Goal: Information Seeking & Learning: Learn about a topic

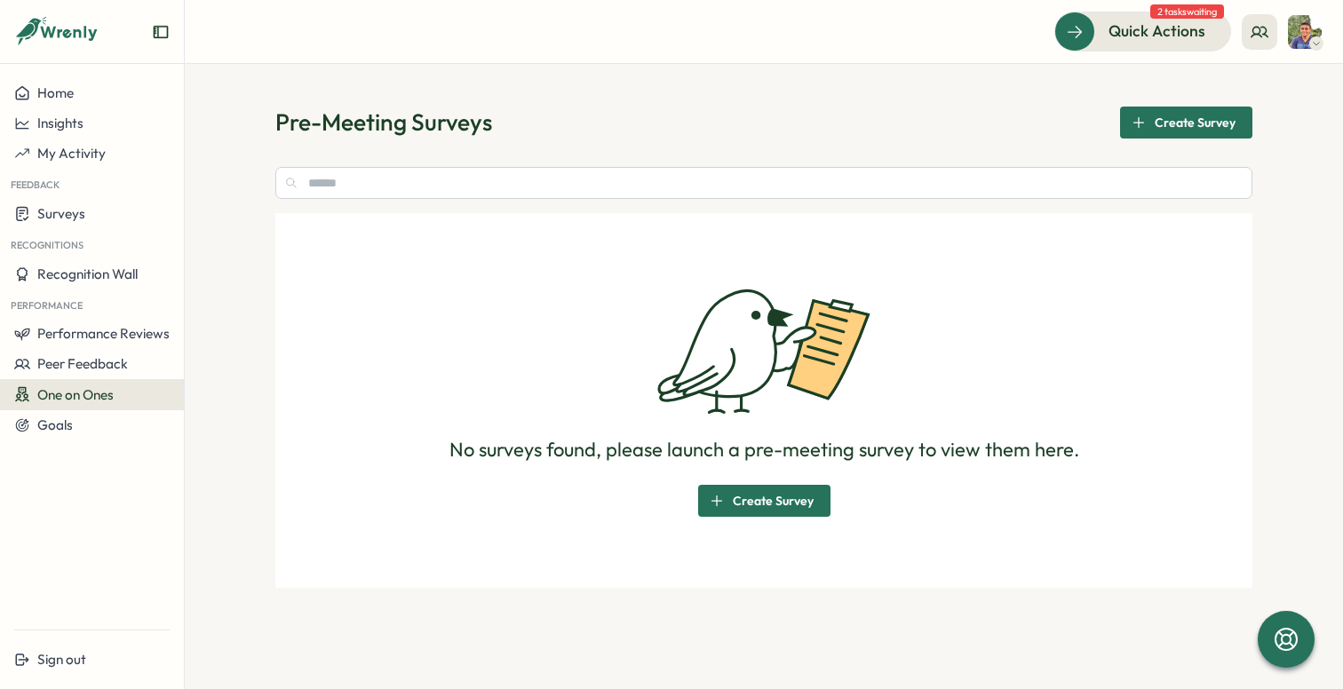
click at [1304, 32] on img at bounding box center [1305, 32] width 34 height 34
click at [1273, 121] on div "My Activity" at bounding box center [1275, 121] width 88 height 20
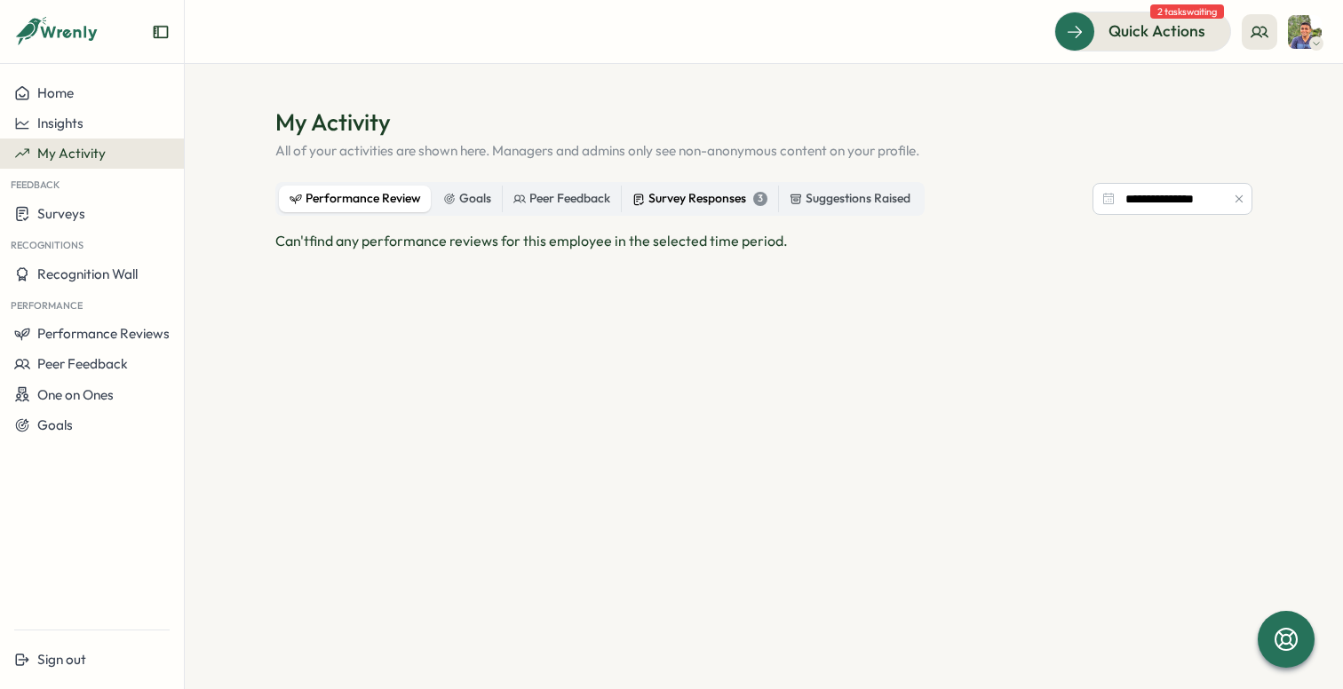
click at [680, 199] on div "Survey Responses 3" at bounding box center [699, 199] width 135 height 20
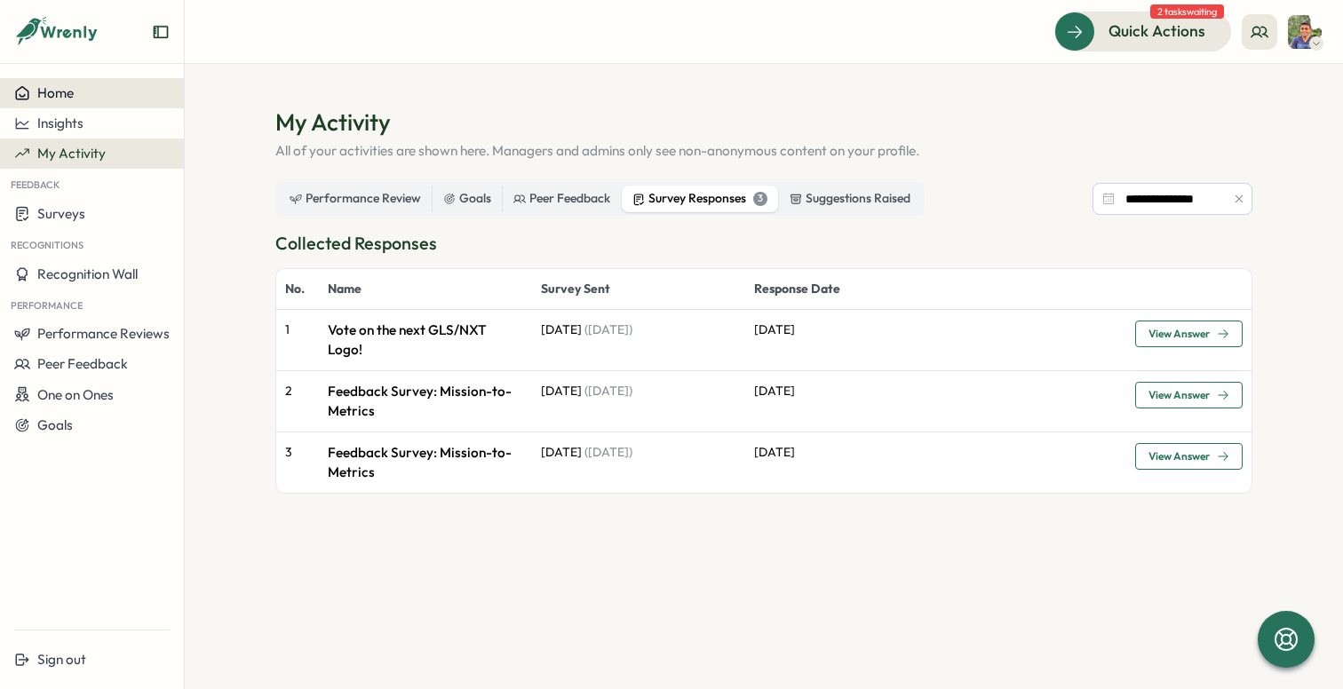
click at [68, 92] on span "Home" at bounding box center [55, 92] width 36 height 17
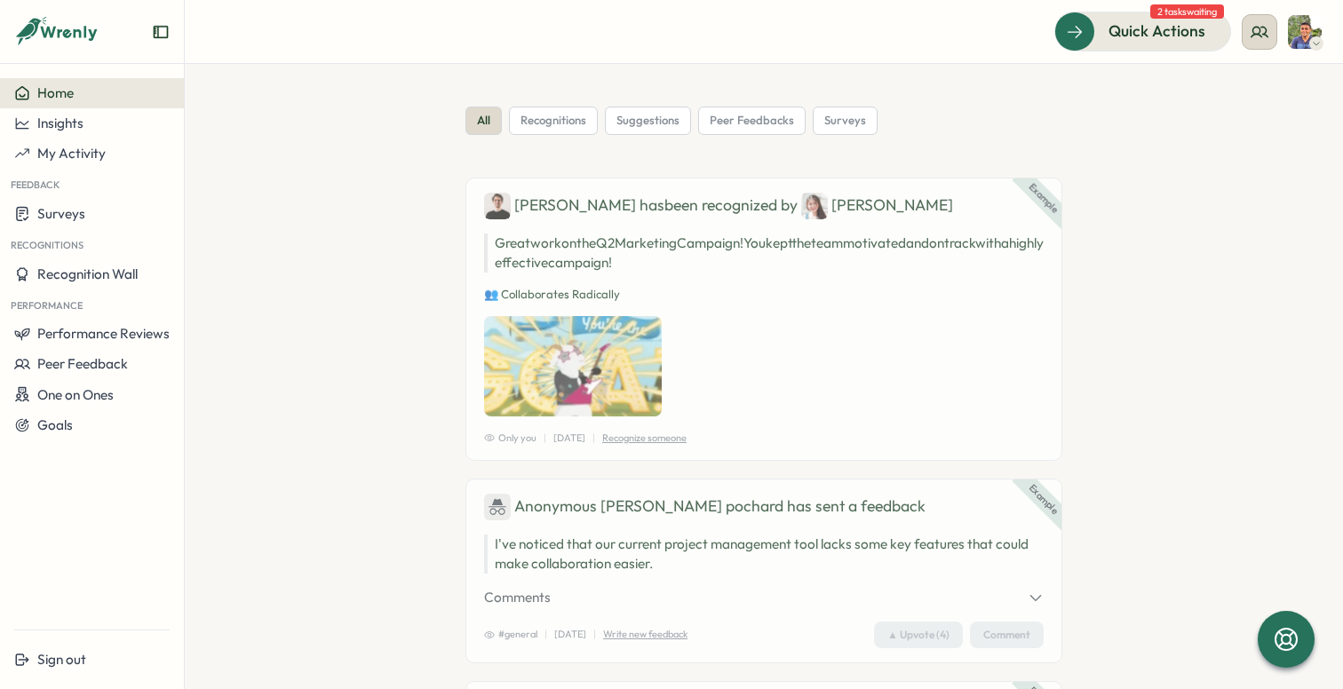
click at [1261, 38] on icon at bounding box center [1259, 32] width 18 height 18
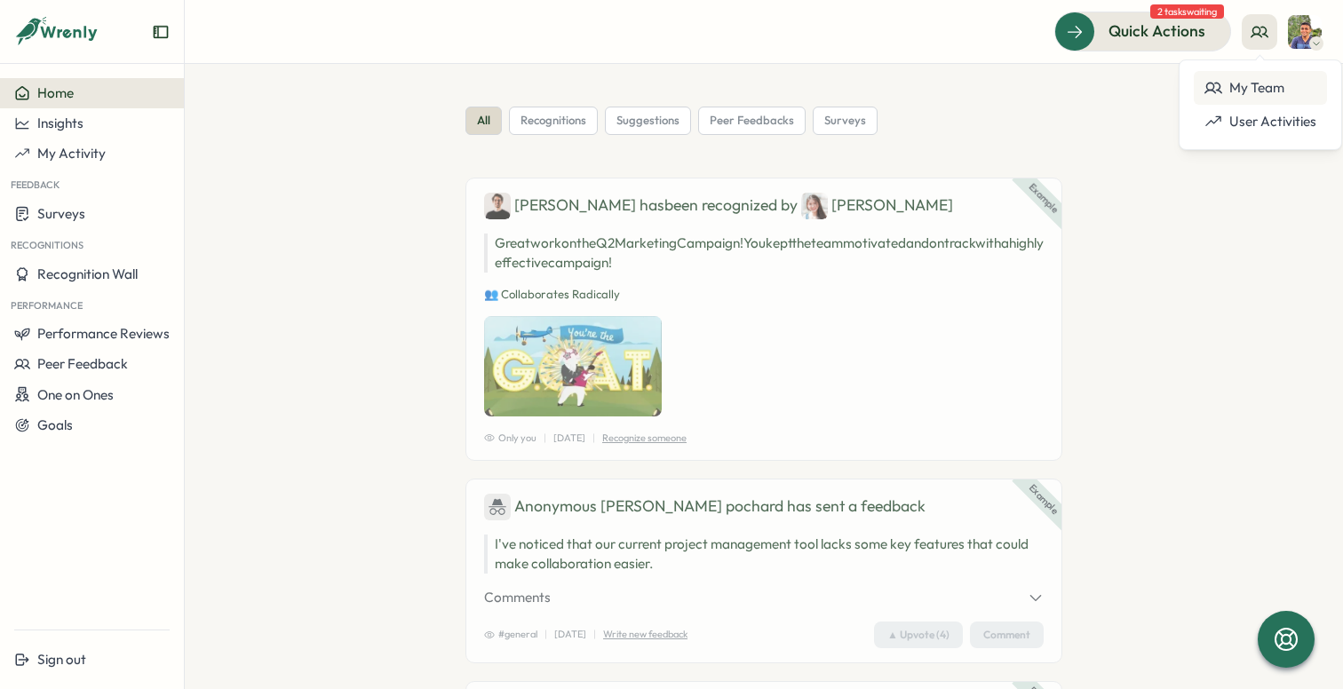
click at [1263, 86] on div "My Team" at bounding box center [1260, 88] width 112 height 20
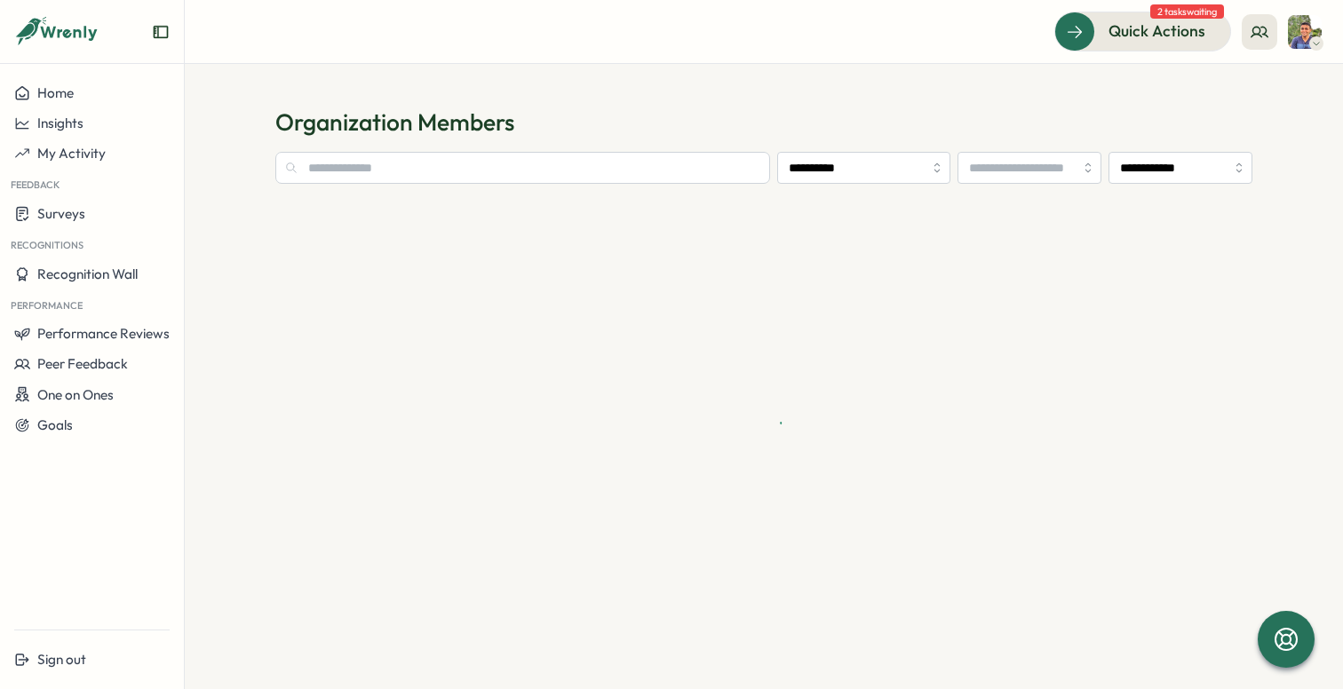
type input "**********"
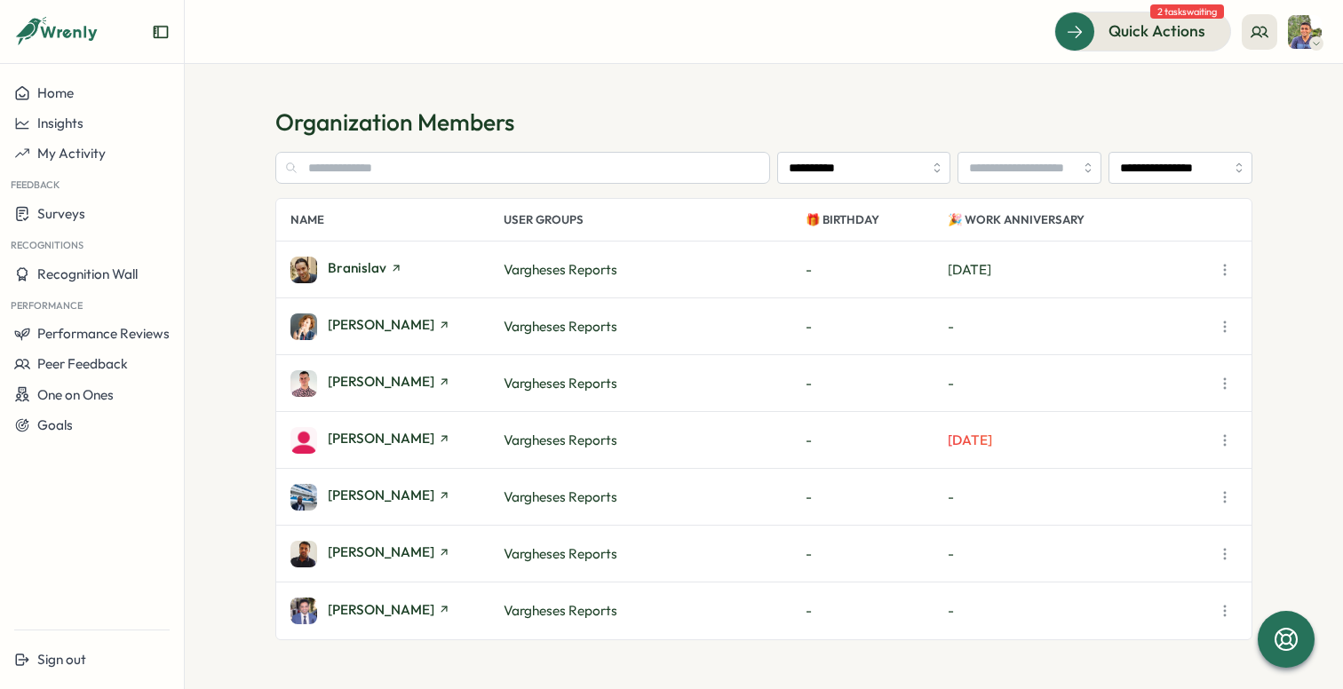
click at [466, 262] on div "Branislav" at bounding box center [396, 270] width 213 height 27
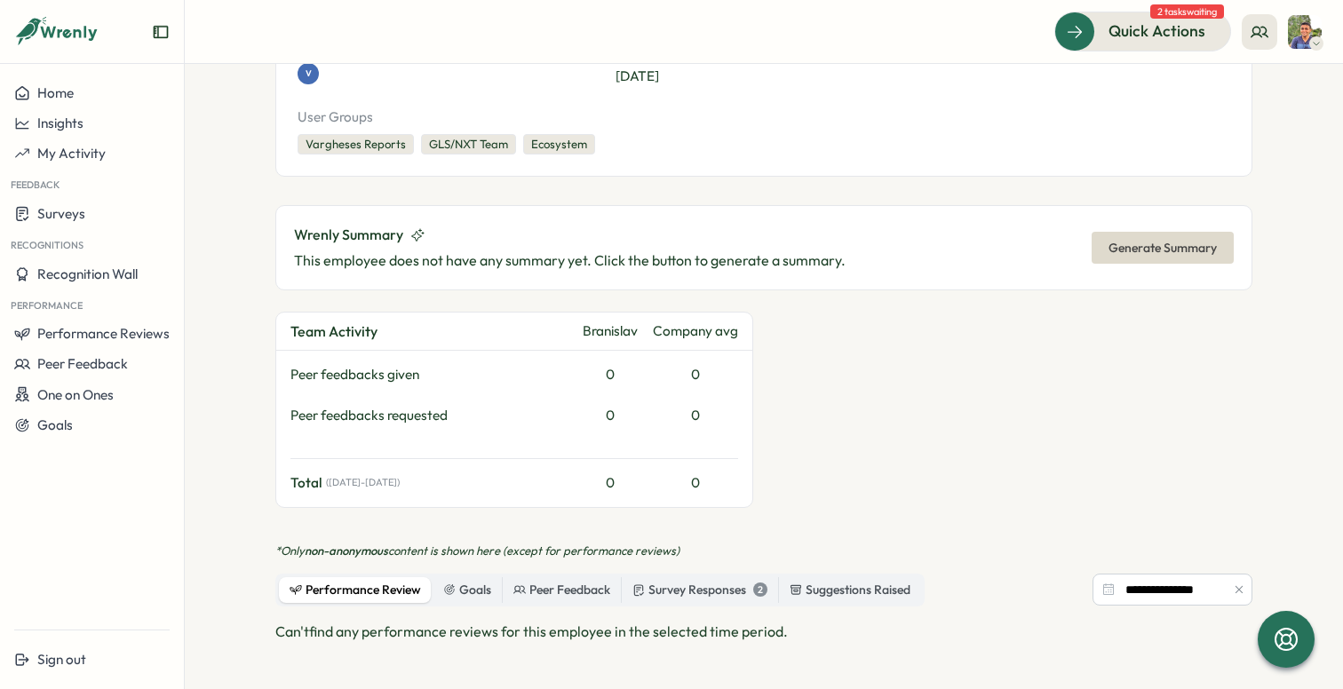
scroll to position [489, 0]
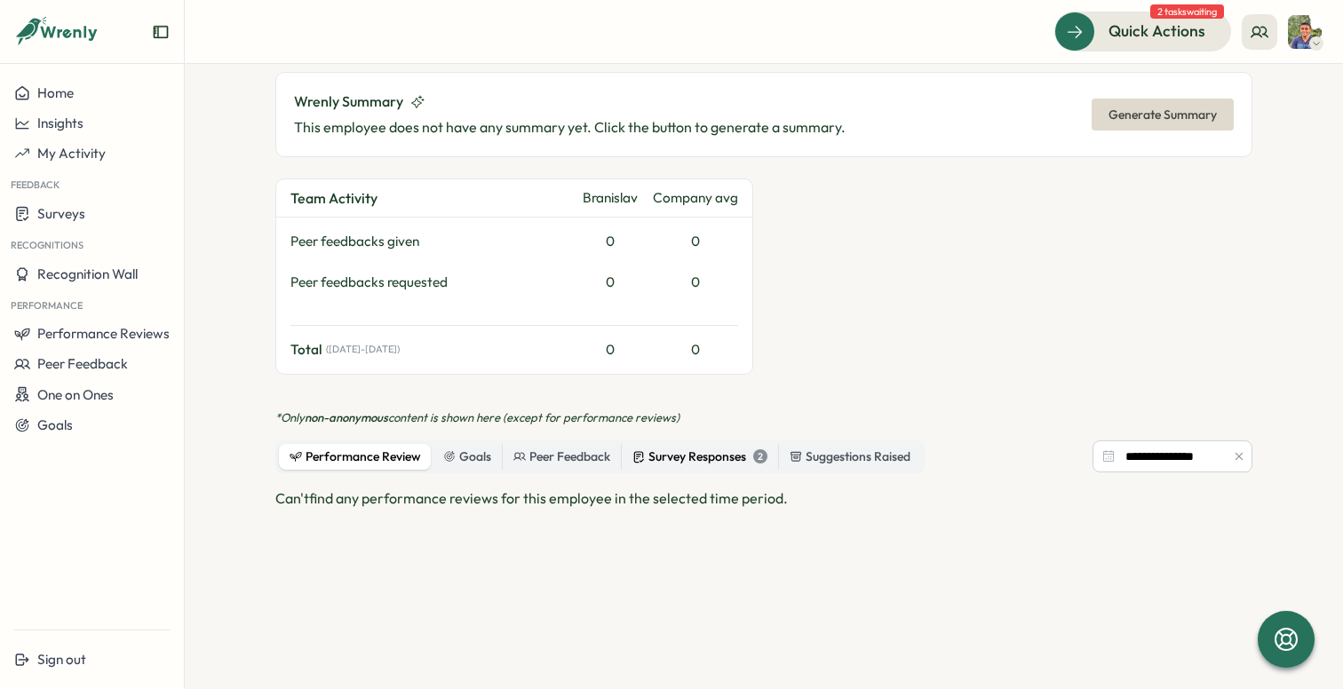
click at [732, 456] on div "Survey Responses 2" at bounding box center [699, 458] width 135 height 20
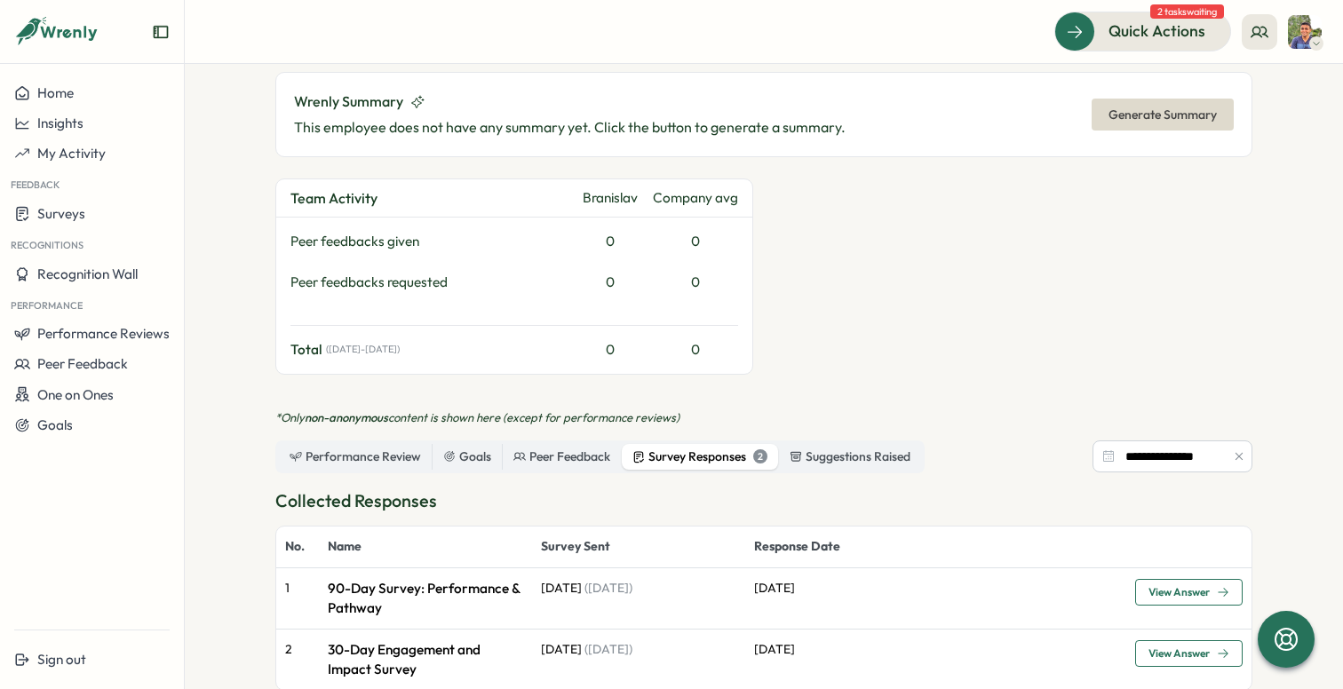
scroll to position [730, 0]
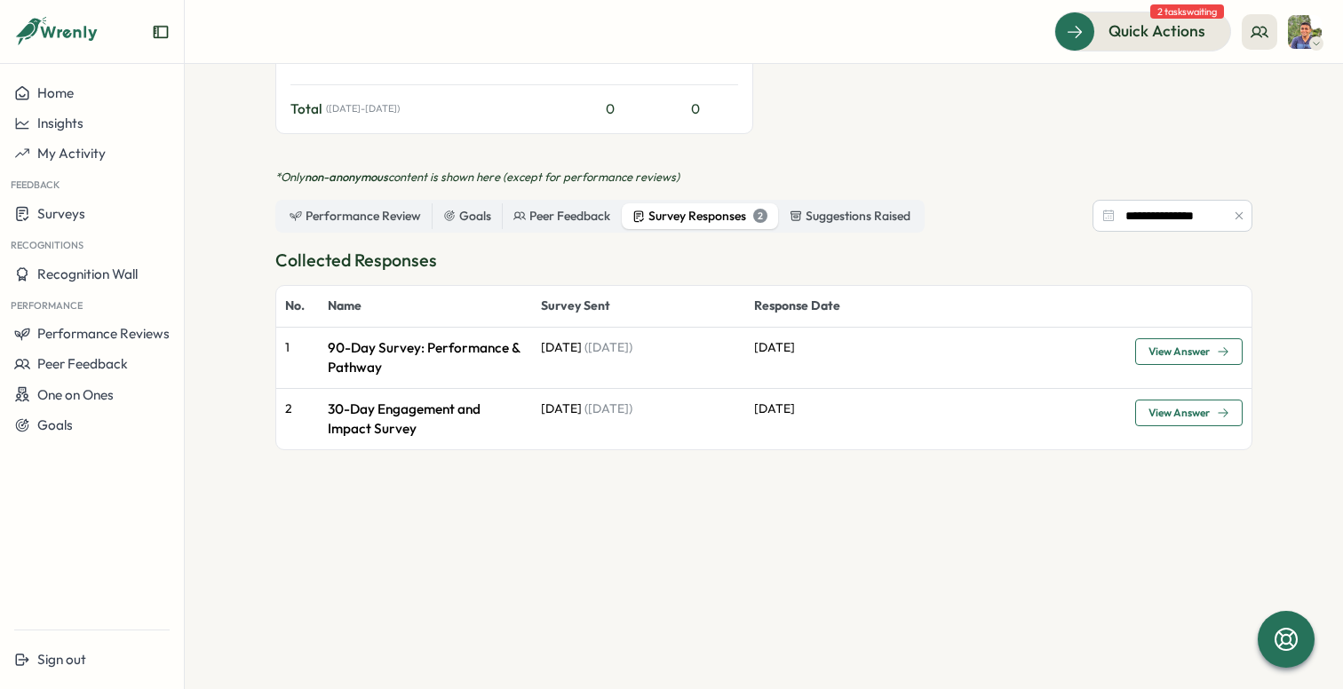
click at [1173, 361] on span "View Answer" at bounding box center [1188, 351] width 81 height 25
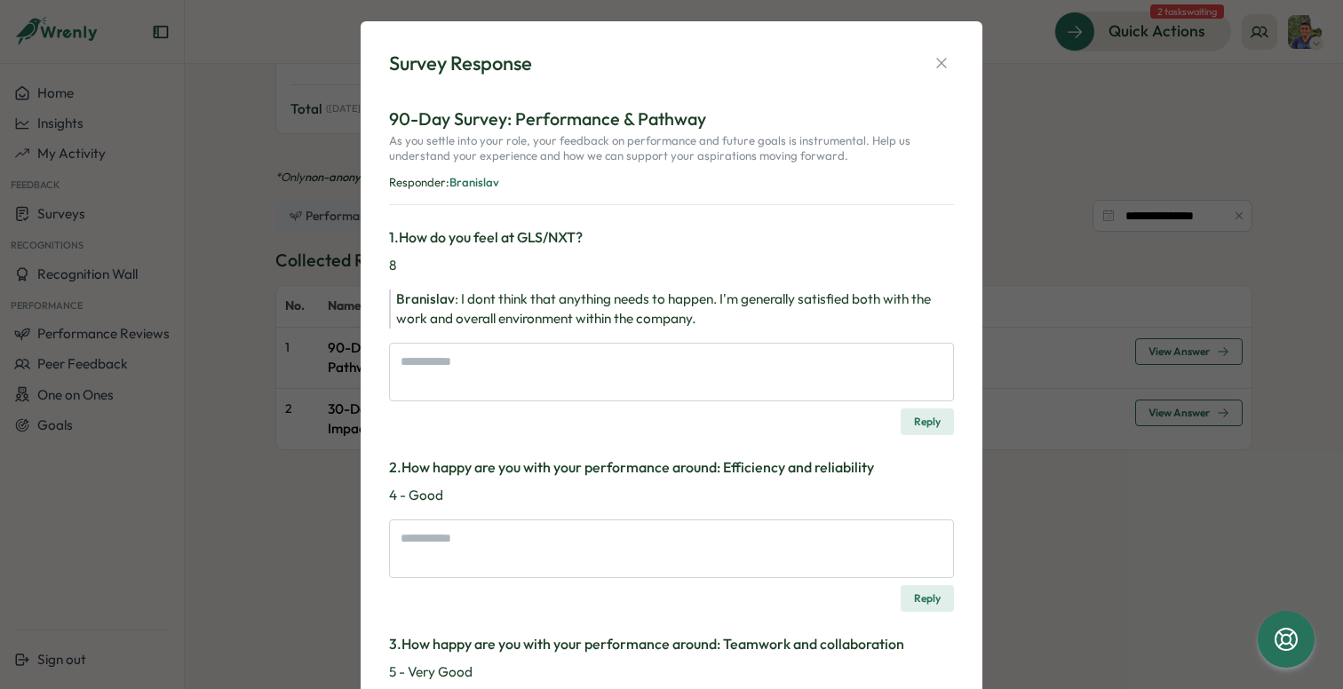
scroll to position [0, 0]
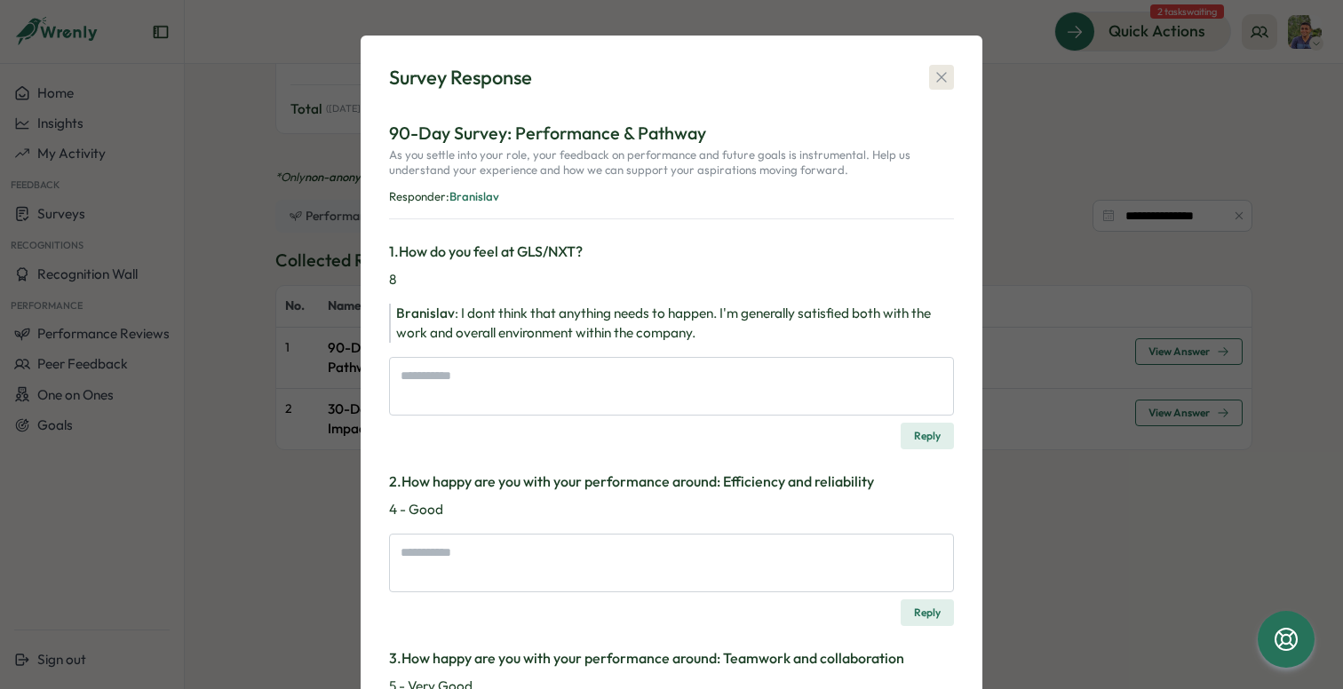
click at [941, 69] on icon "button" at bounding box center [942, 77] width 18 height 18
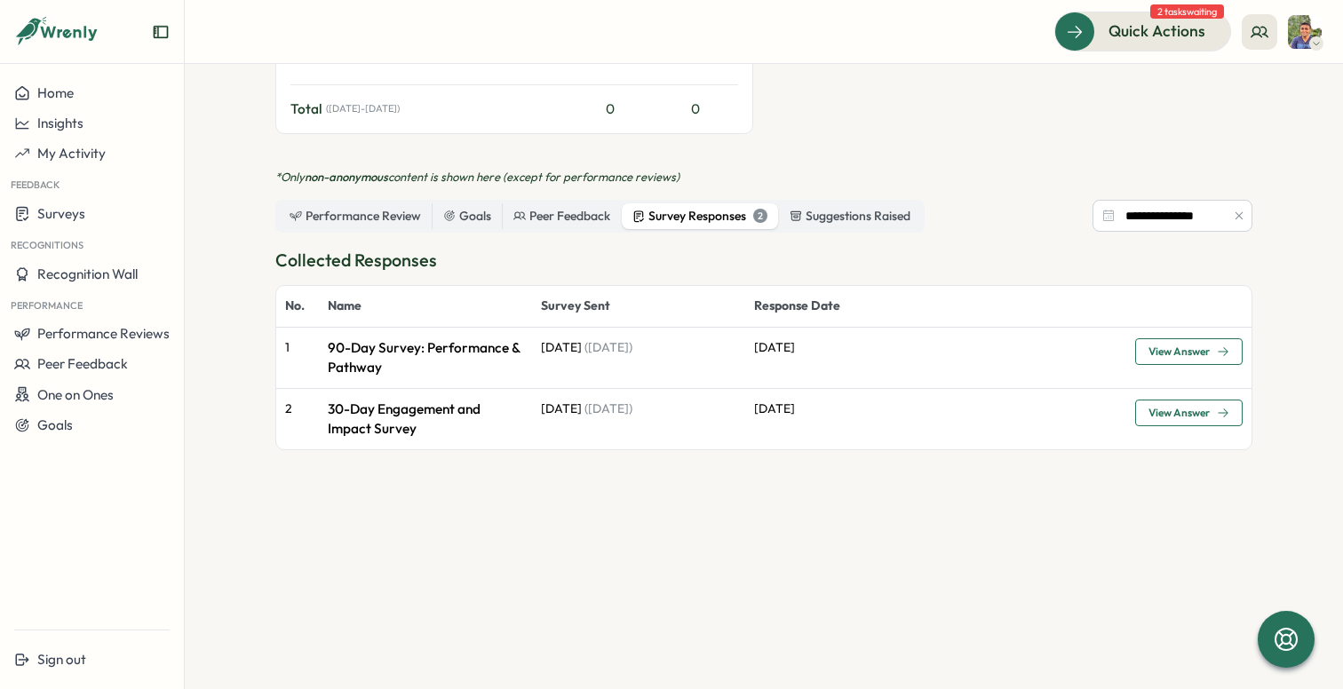
click at [1219, 417] on icon "button" at bounding box center [1223, 413] width 12 height 12
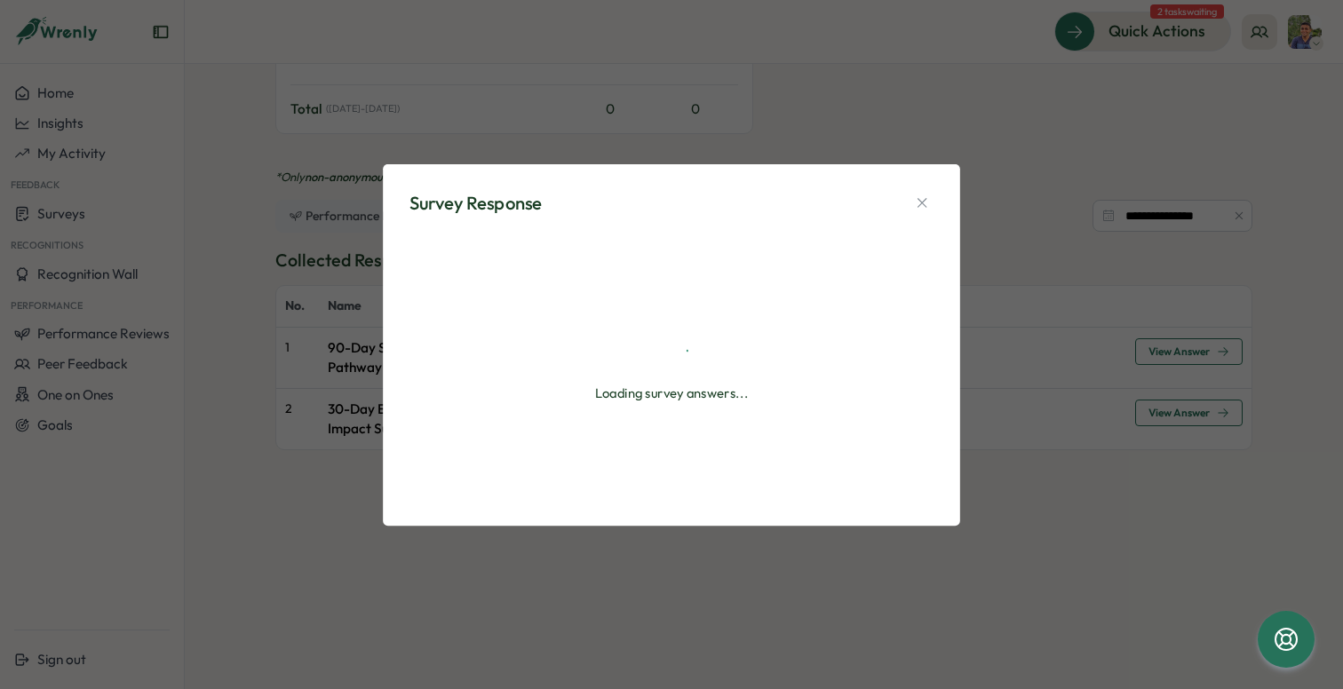
type textarea "*"
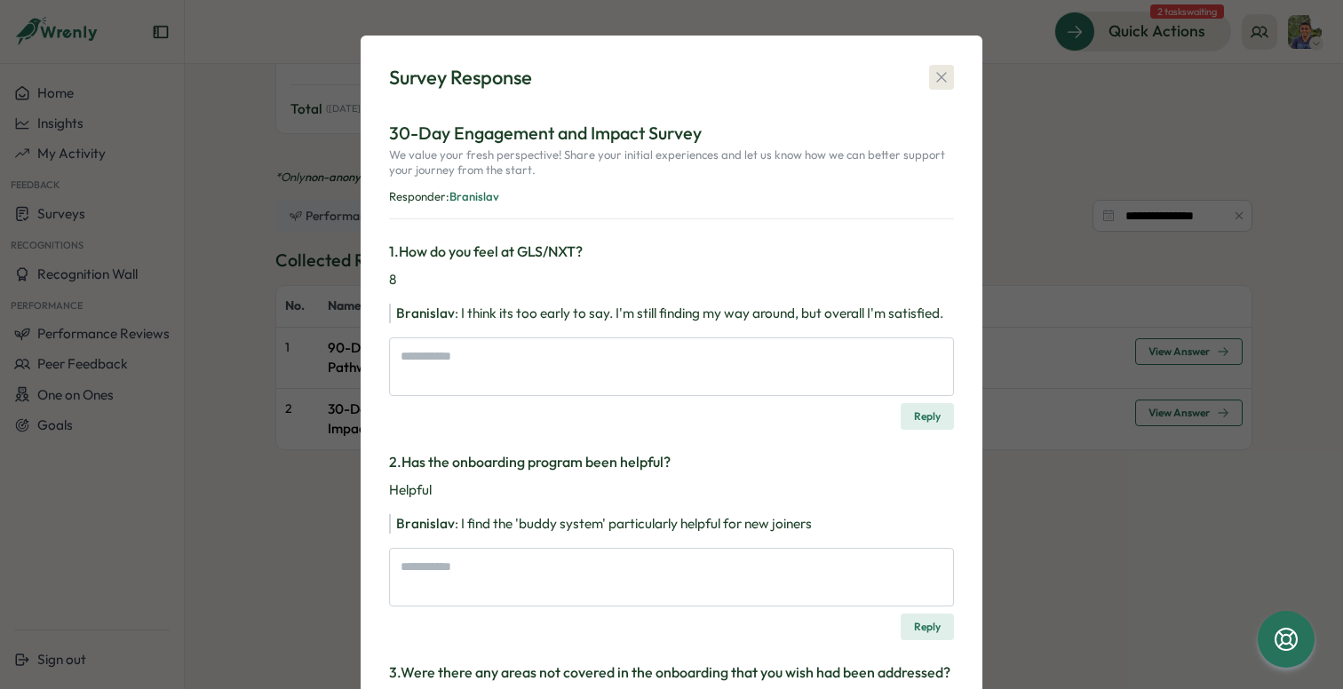
click at [940, 72] on icon "button" at bounding box center [942, 77] width 18 height 18
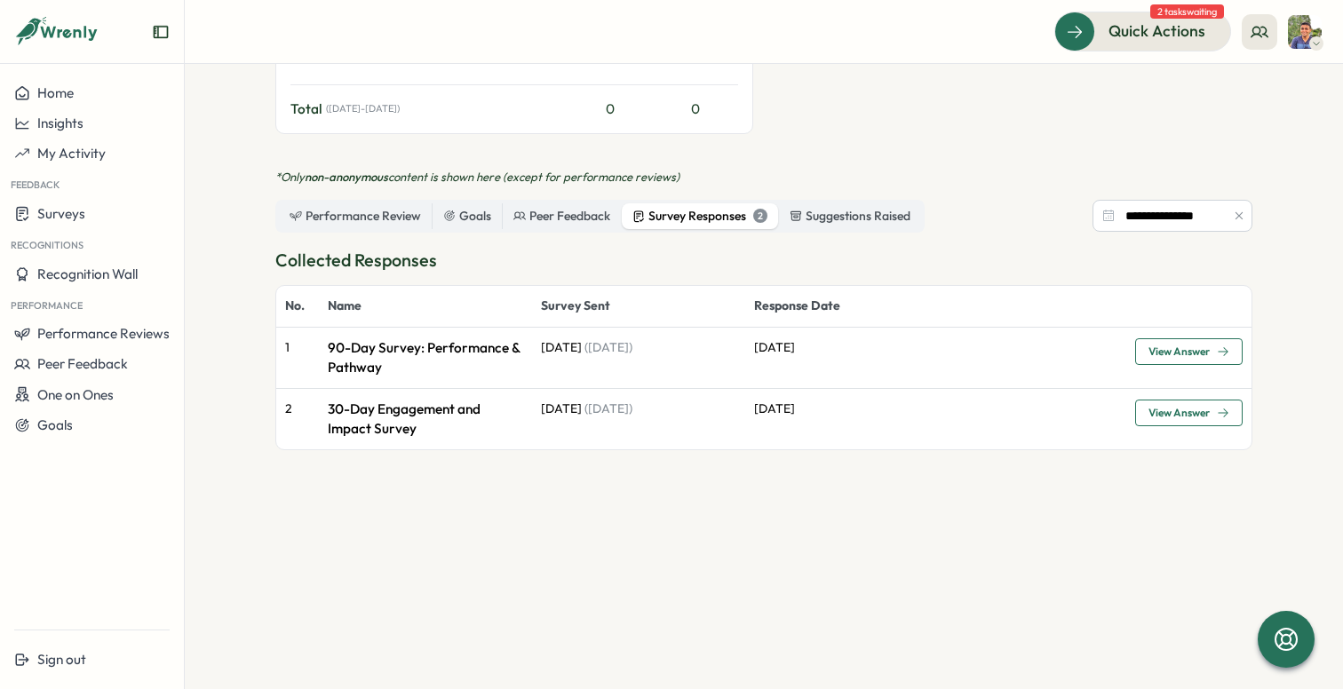
click at [453, 353] on p "90-Day Survey: Performance & Pathway" at bounding box center [425, 357] width 195 height 39
click at [1210, 358] on span "View Answer" at bounding box center [1188, 351] width 81 height 25
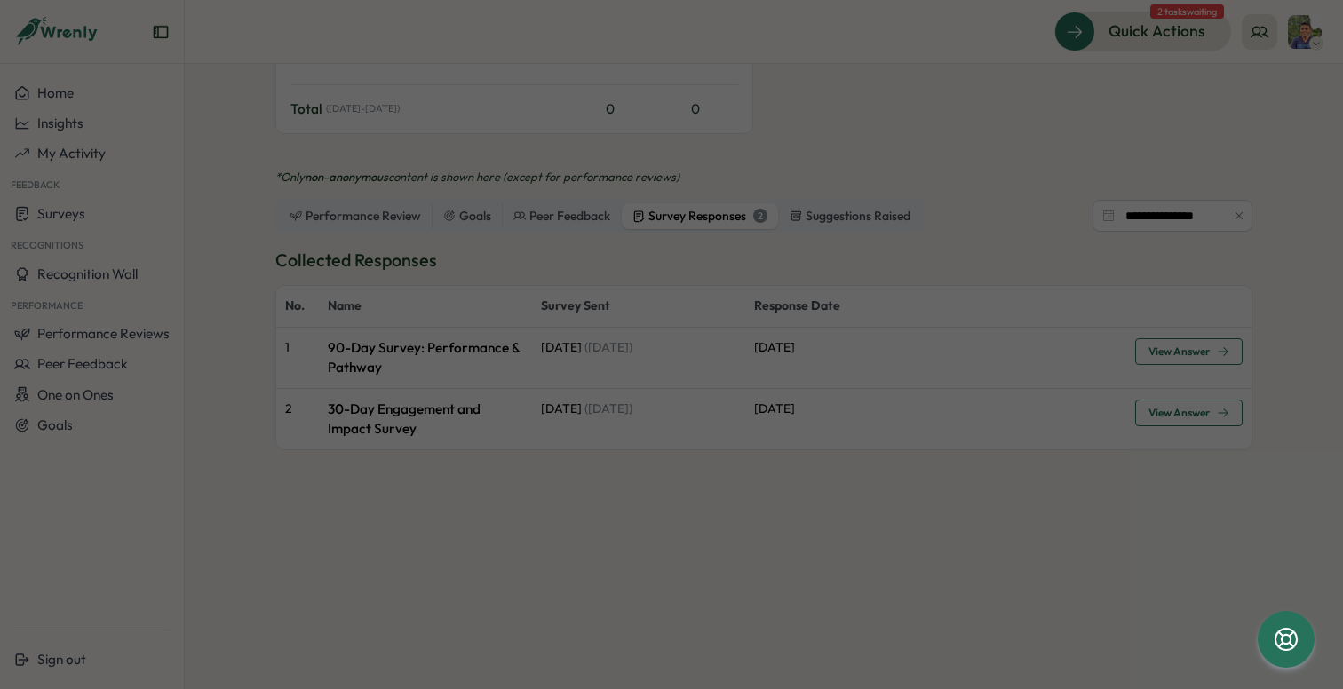
type textarea "*"
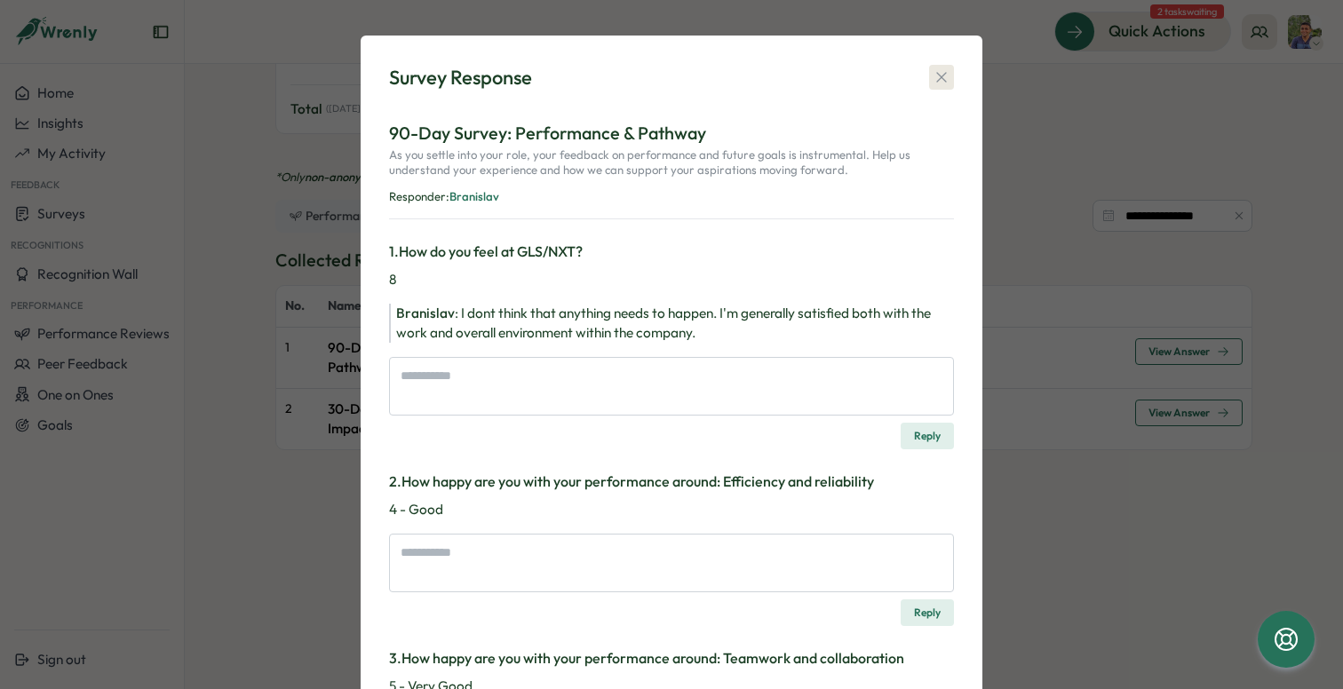
click at [941, 80] on icon "button" at bounding box center [942, 77] width 18 height 18
